Goal: Task Accomplishment & Management: Manage account settings

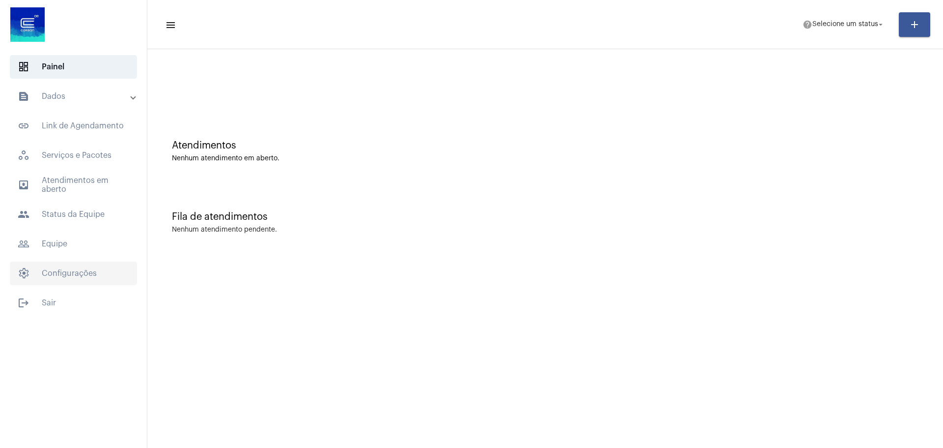
click at [68, 265] on span "settings Configurações" at bounding box center [73, 273] width 127 height 24
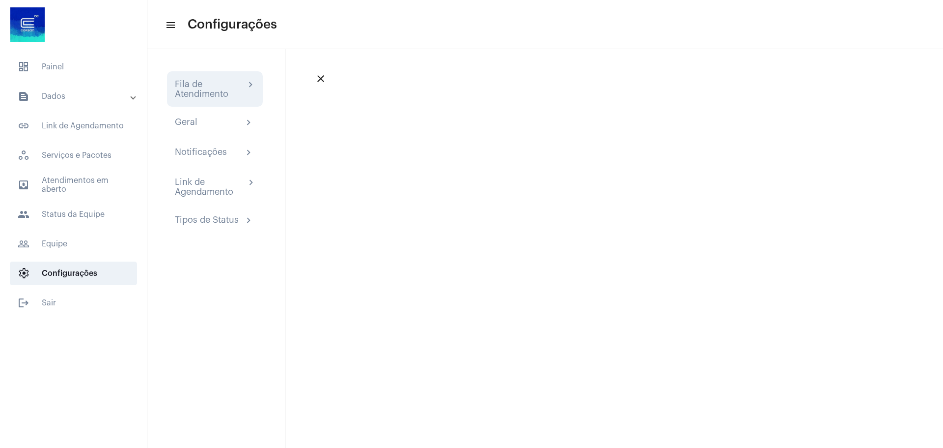
click at [199, 86] on div "Fila de Atendimento" at bounding box center [210, 89] width 70 height 20
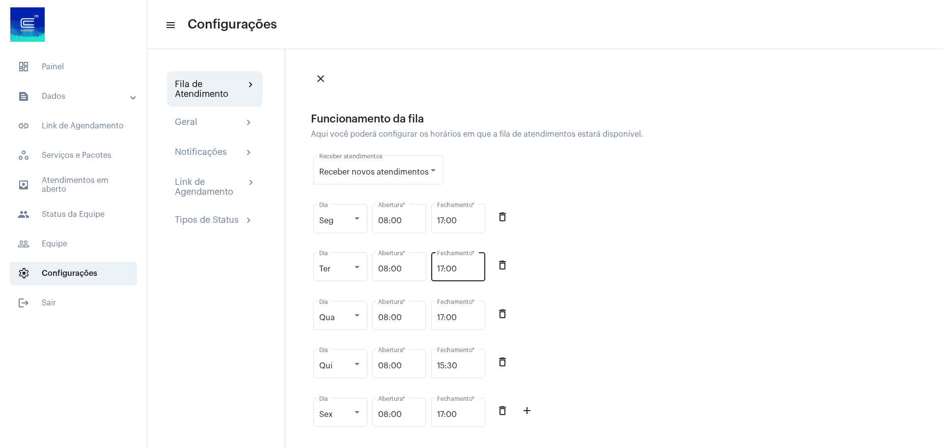
click at [465, 267] on input "17:00" at bounding box center [458, 268] width 42 height 9
type input "16:15"
click at [618, 268] on div "Ter Dia 08:00 Abertura * 16:15 Fechamento * delete_outline" at bounding box center [483, 272] width 344 height 49
